Goal: Task Accomplishment & Management: Manage account settings

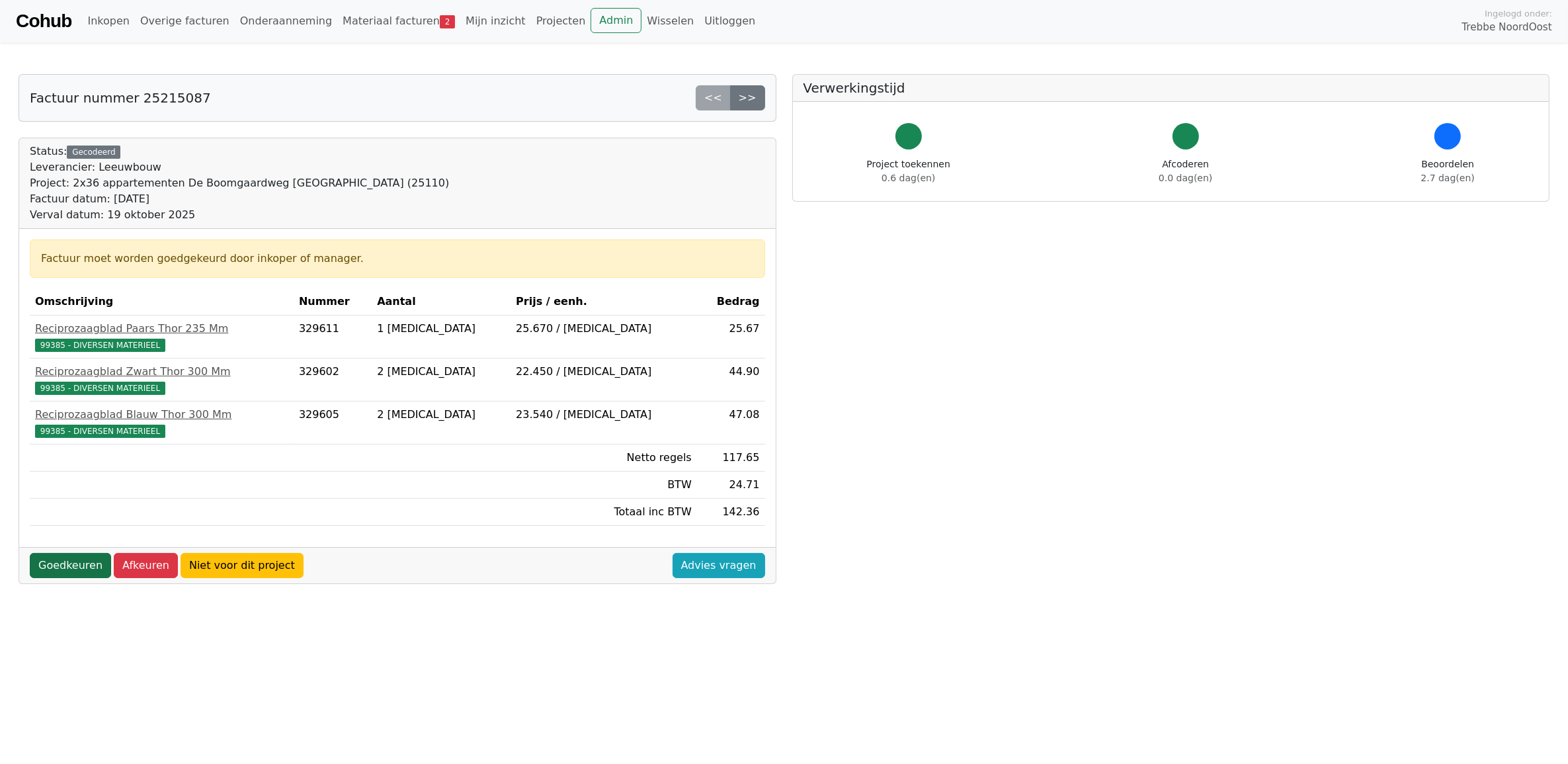
click at [68, 570] on link "Goedkeuren" at bounding box center [70, 565] width 82 height 25
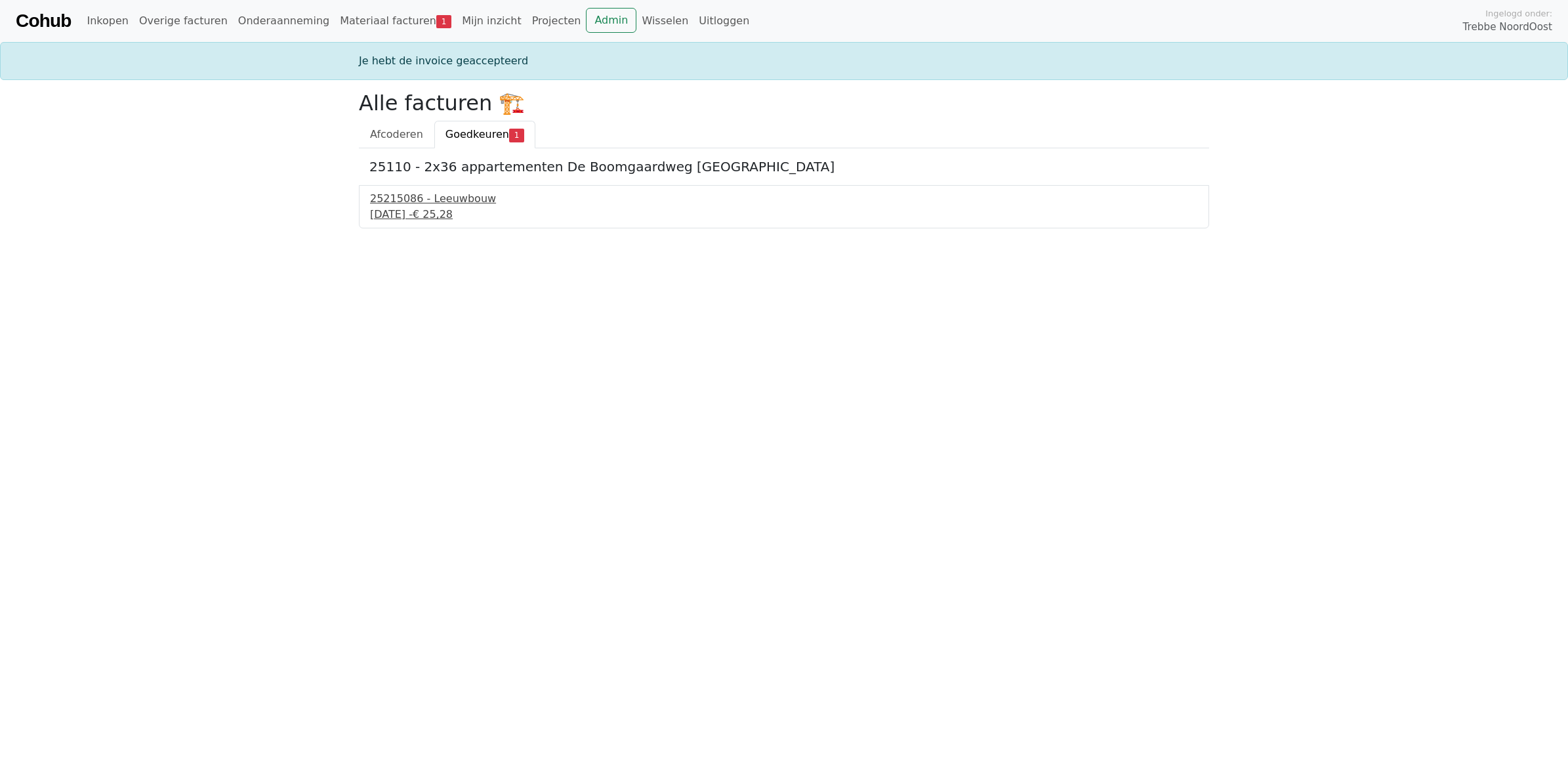
click at [428, 207] on div "25215086 - Leeuwbouw" at bounding box center [784, 199] width 828 height 16
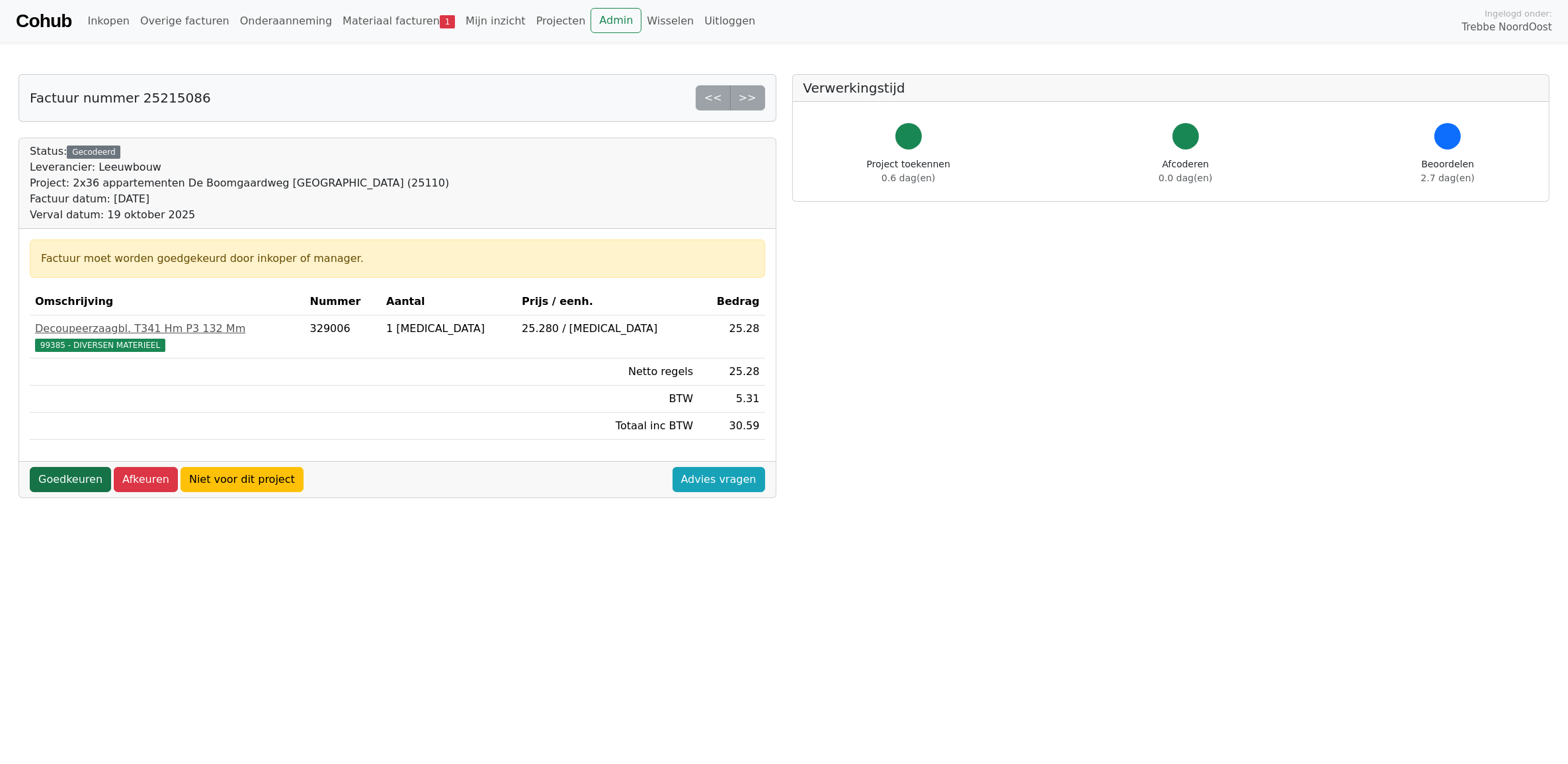
click at [73, 487] on link "Goedkeuren" at bounding box center [70, 479] width 82 height 25
